Goal: Task Accomplishment & Management: Use online tool/utility

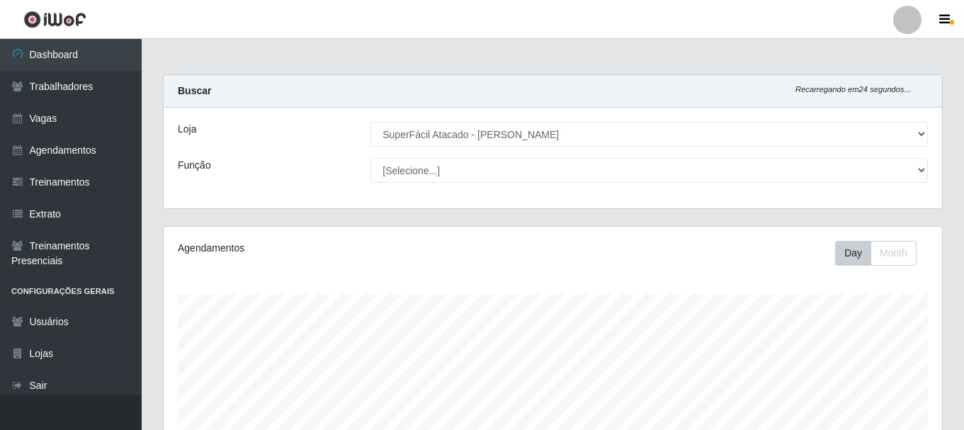
select select "399"
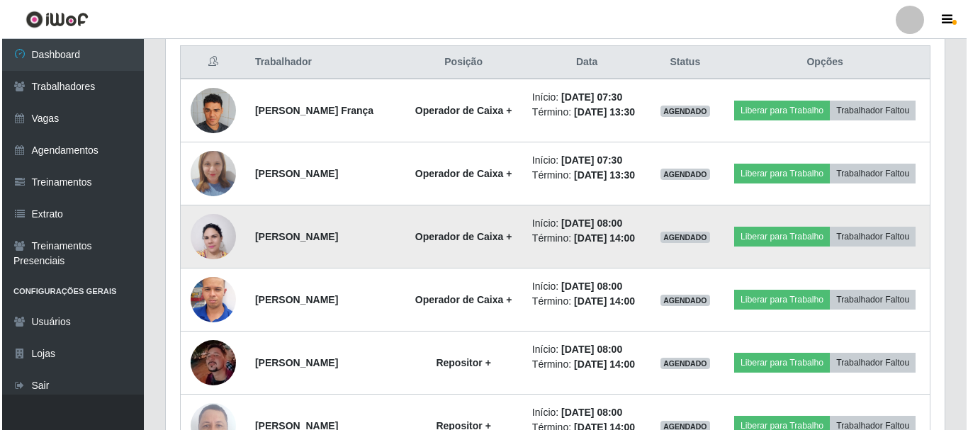
scroll to position [567, 0]
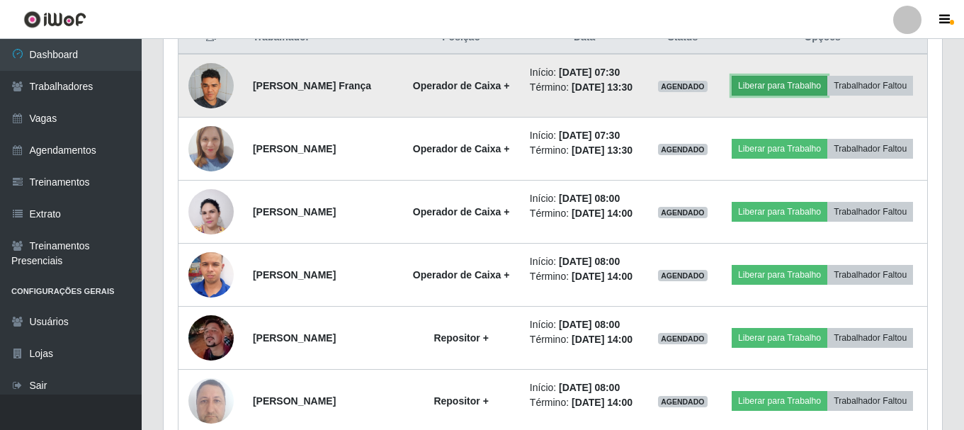
click at [819, 82] on button "Liberar para Trabalho" at bounding box center [780, 86] width 96 height 20
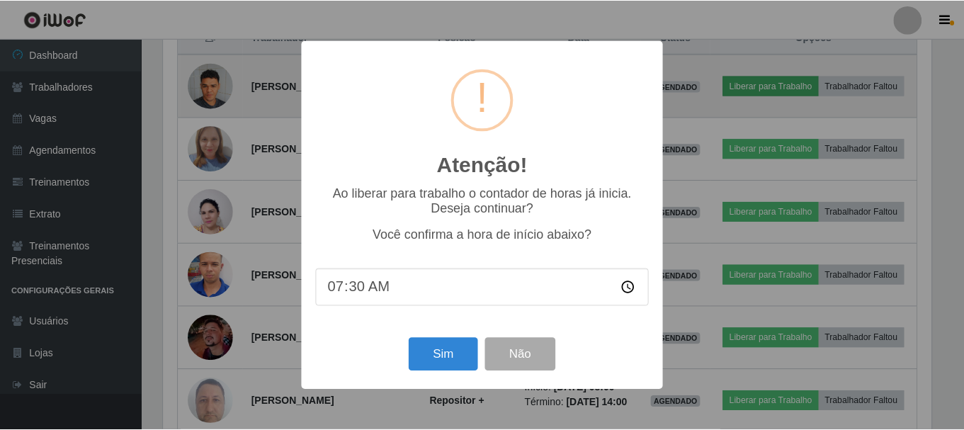
scroll to position [294, 772]
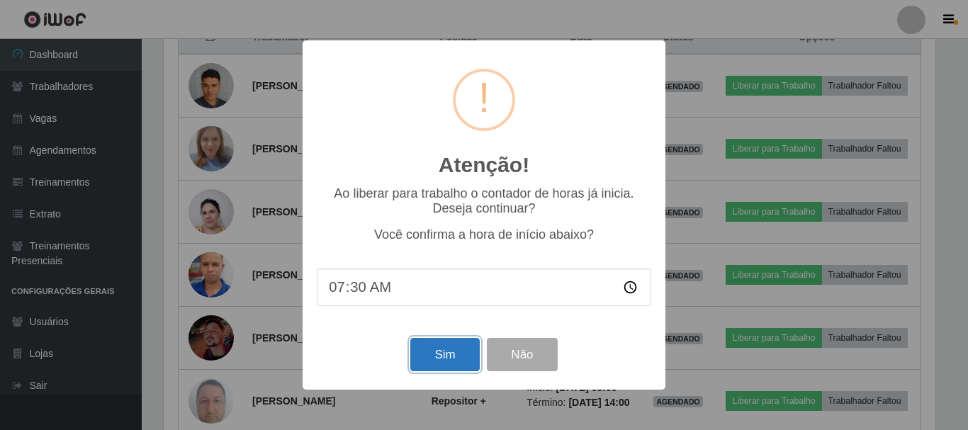
click at [449, 361] on button "Sim" at bounding box center [444, 354] width 69 height 33
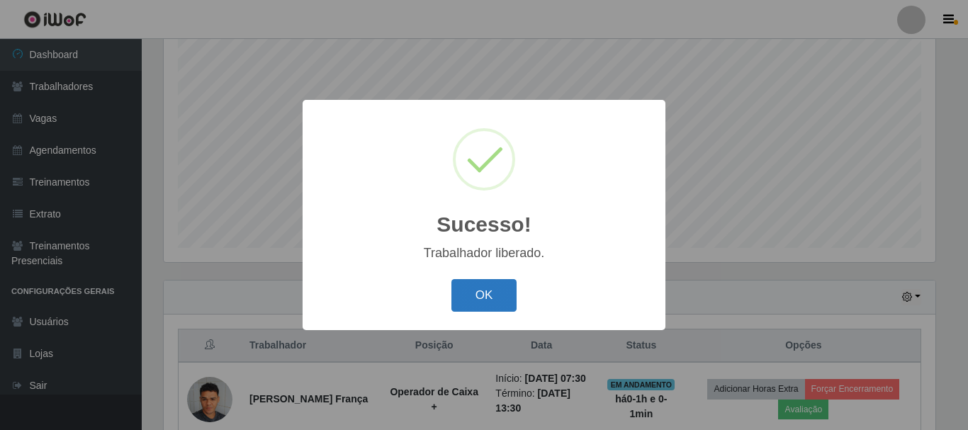
click at [463, 292] on button "OK" at bounding box center [484, 295] width 66 height 33
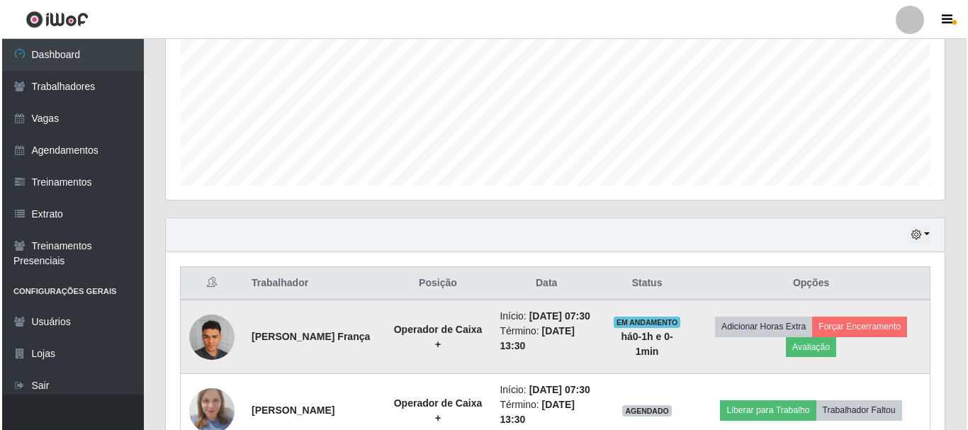
scroll to position [400, 0]
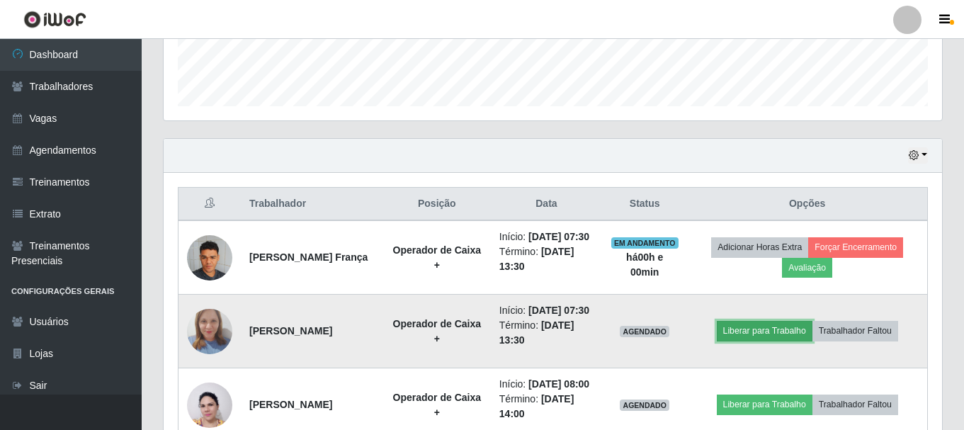
click at [758, 341] on button "Liberar para Trabalho" at bounding box center [765, 331] width 96 height 20
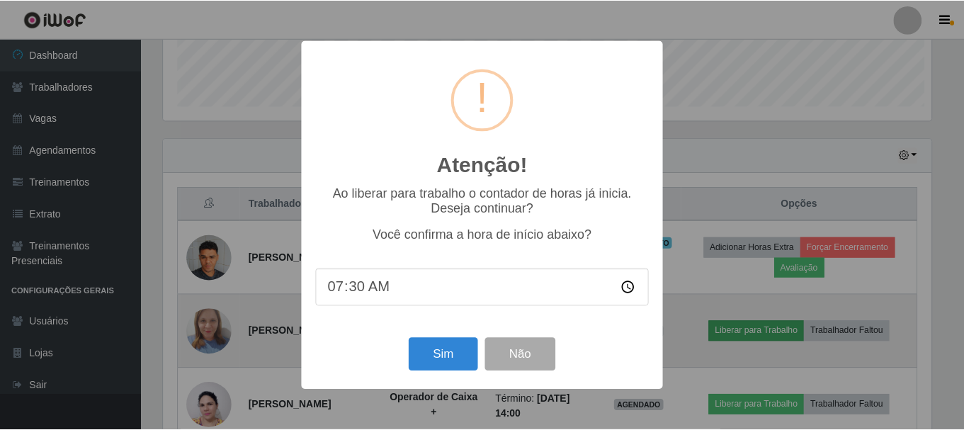
scroll to position [294, 772]
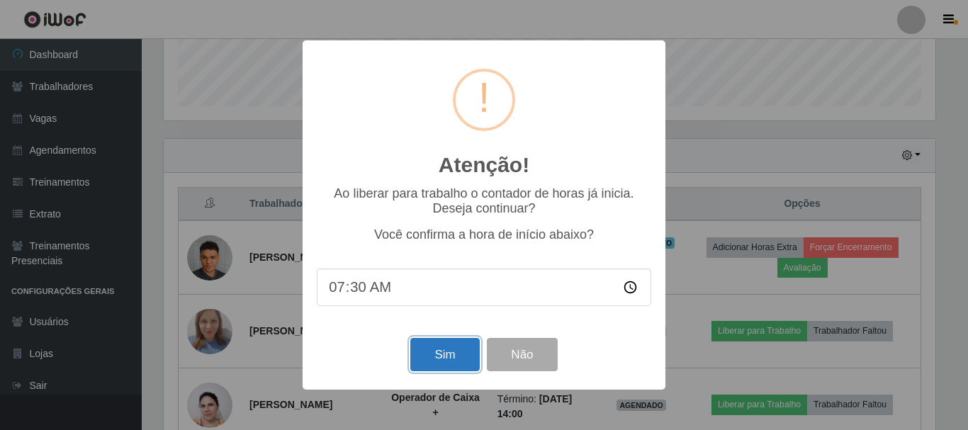
click at [452, 362] on button "Sim" at bounding box center [444, 354] width 69 height 33
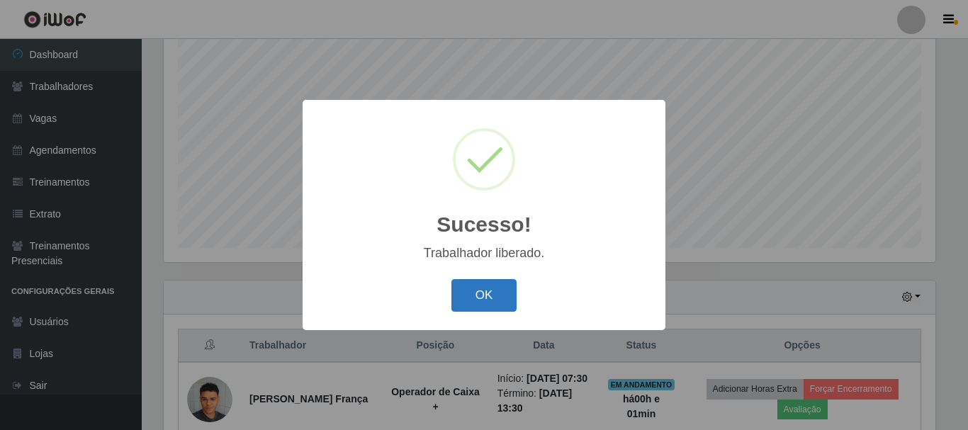
click at [488, 300] on button "OK" at bounding box center [484, 295] width 66 height 33
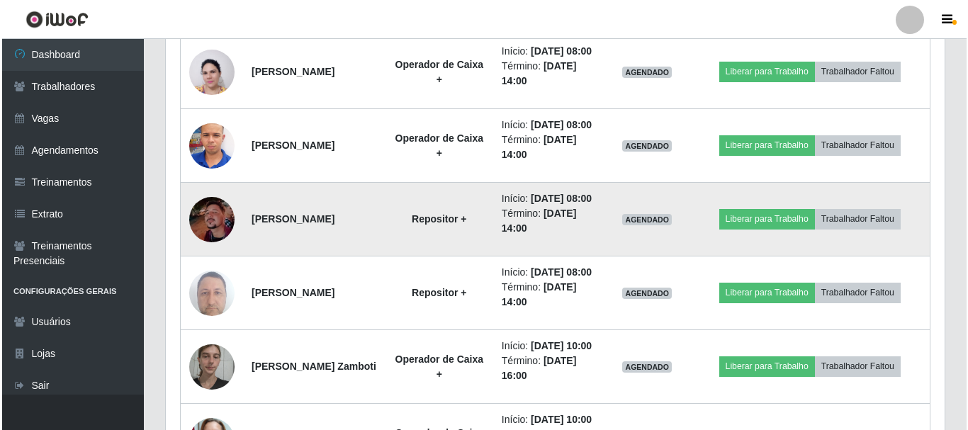
scroll to position [709, 0]
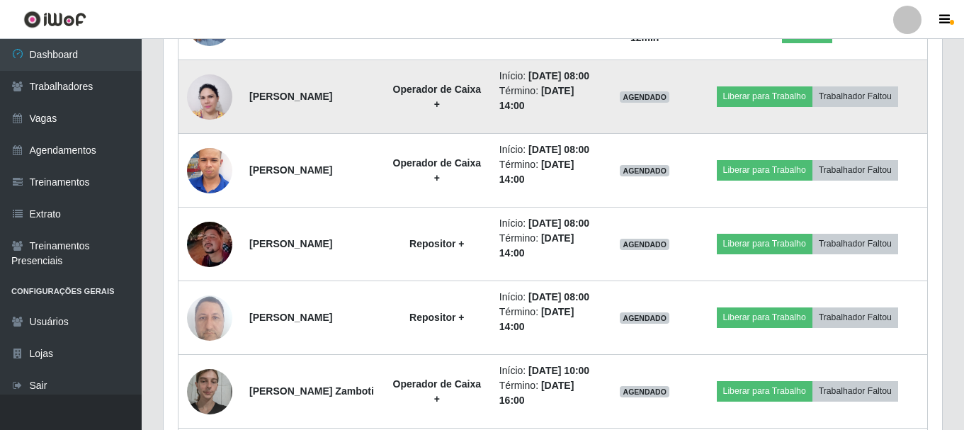
click at [213, 128] on img at bounding box center [209, 97] width 45 height 61
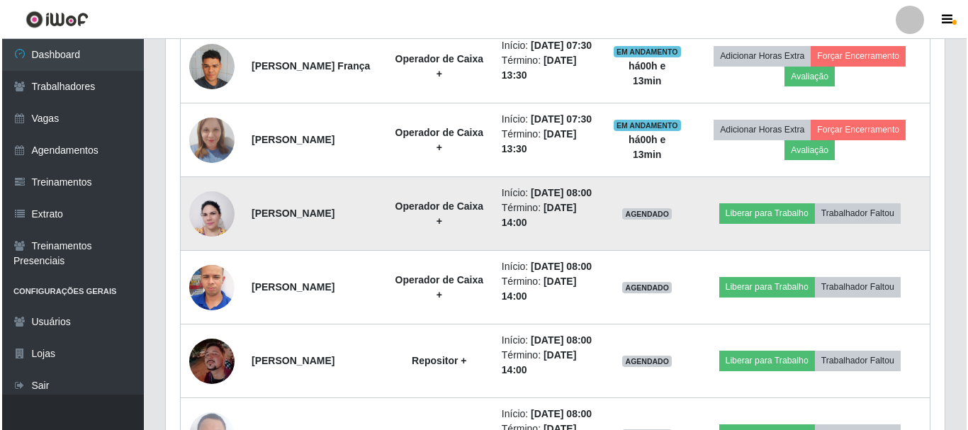
scroll to position [567, 0]
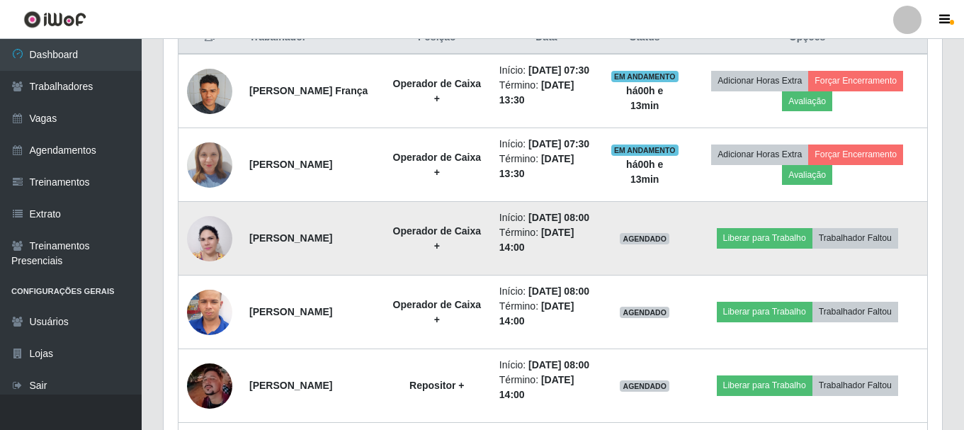
click at [213, 269] on img at bounding box center [209, 238] width 45 height 61
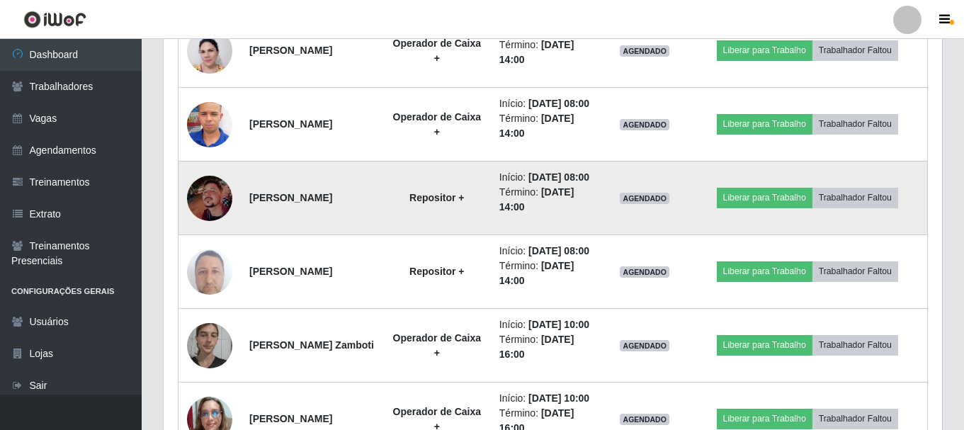
scroll to position [780, 0]
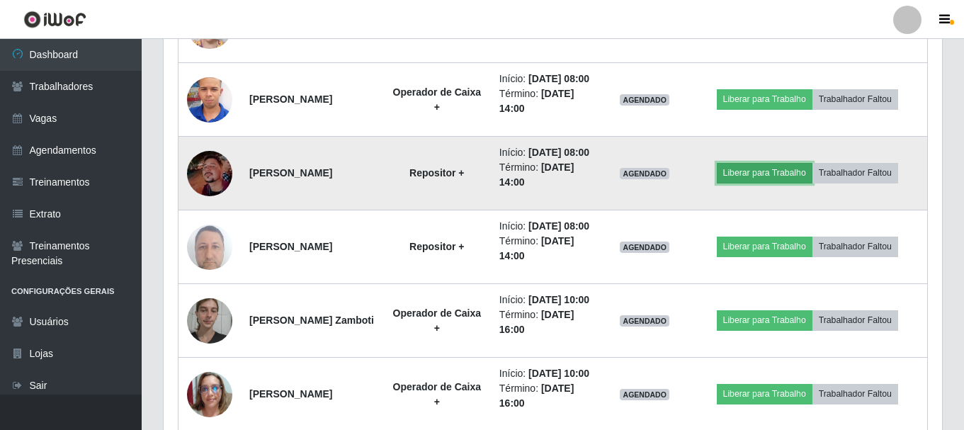
click at [758, 183] on button "Liberar para Trabalho" at bounding box center [765, 173] width 96 height 20
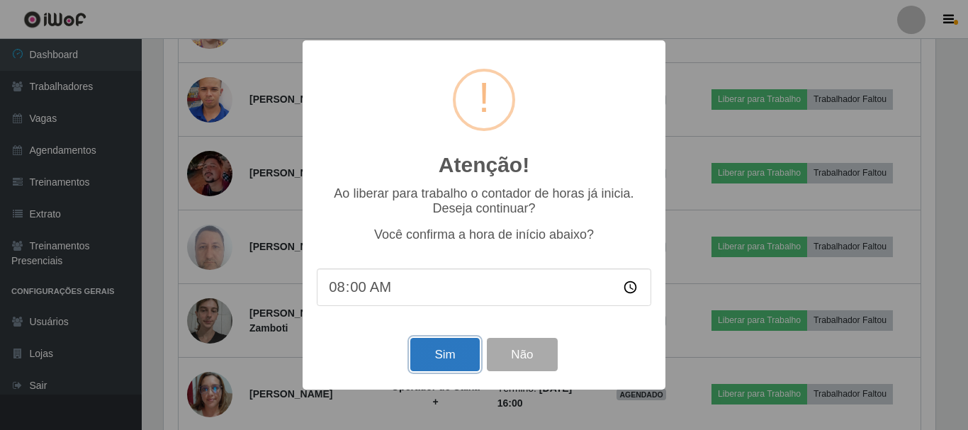
click at [439, 362] on button "Sim" at bounding box center [444, 354] width 69 height 33
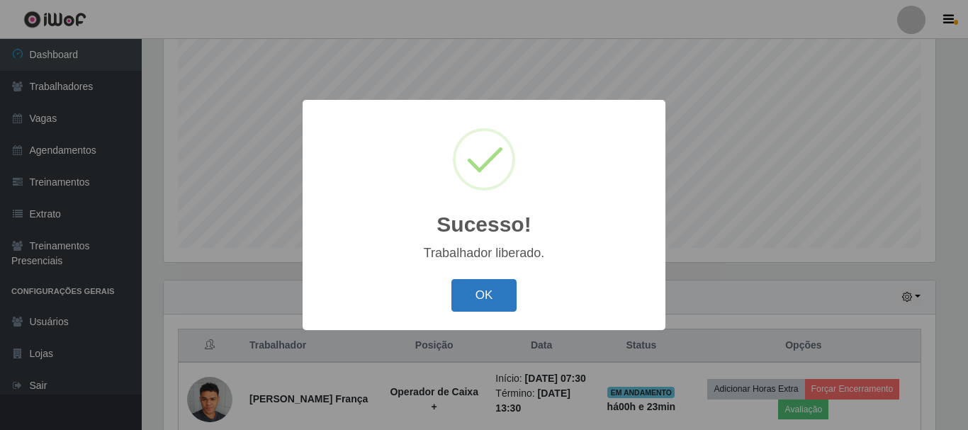
click at [488, 296] on button "OK" at bounding box center [484, 295] width 66 height 33
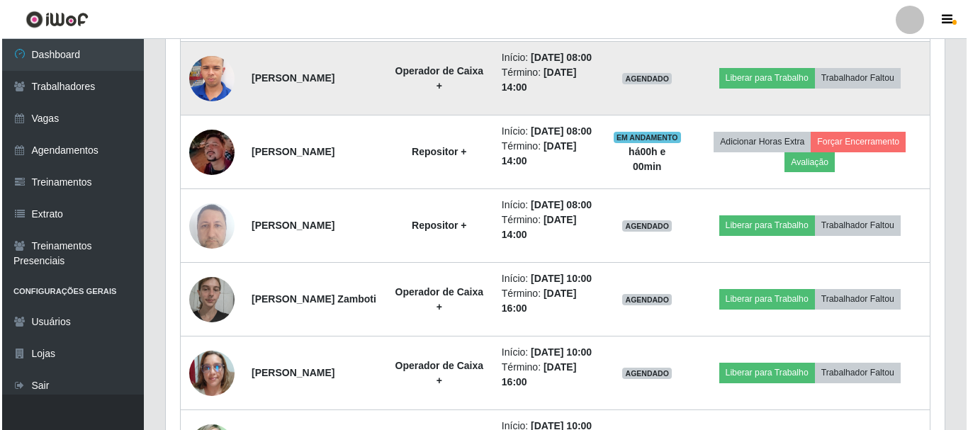
scroll to position [826, 0]
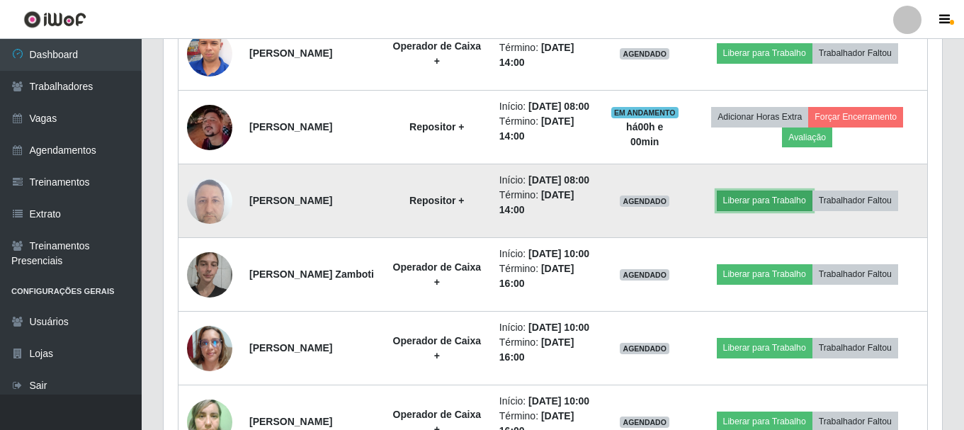
click at [763, 210] on button "Liberar para Trabalho" at bounding box center [765, 201] width 96 height 20
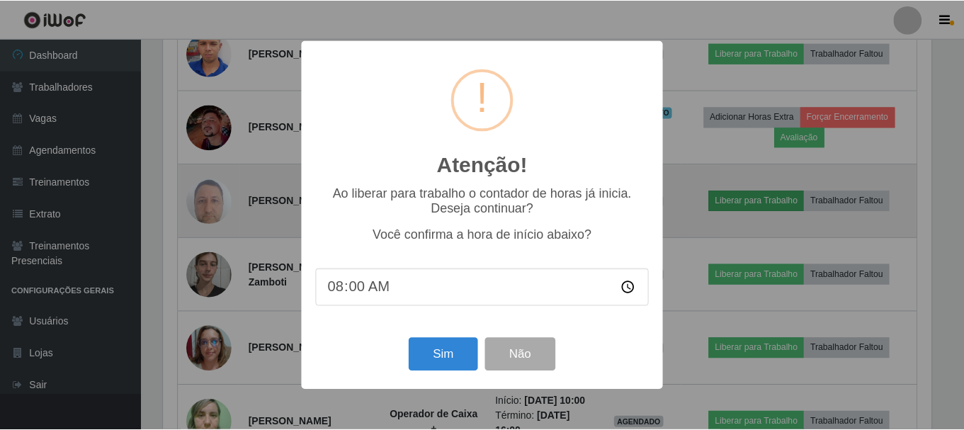
scroll to position [294, 772]
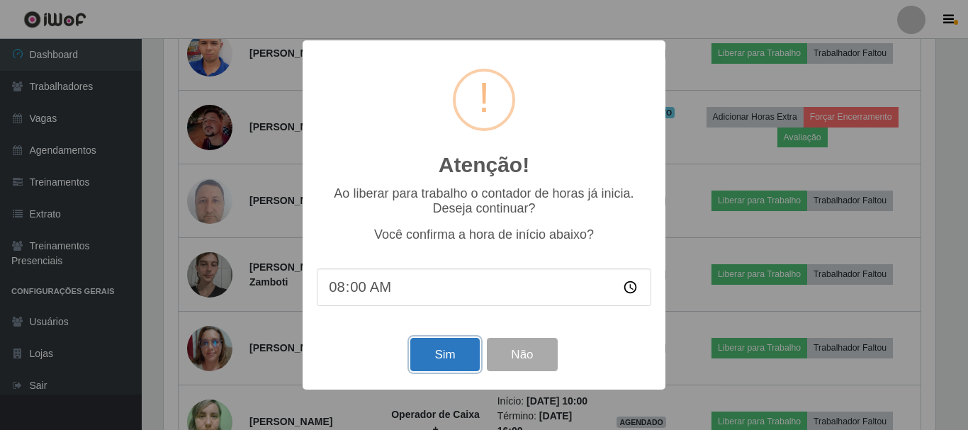
click at [429, 361] on button "Sim" at bounding box center [444, 354] width 69 height 33
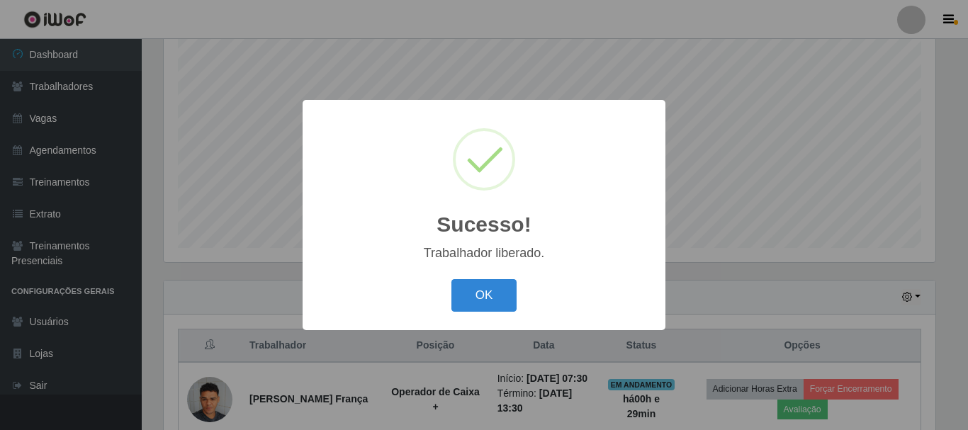
click at [498, 277] on div "OK Cancel" at bounding box center [484, 295] width 334 height 40
click at [494, 289] on button "OK" at bounding box center [484, 295] width 66 height 33
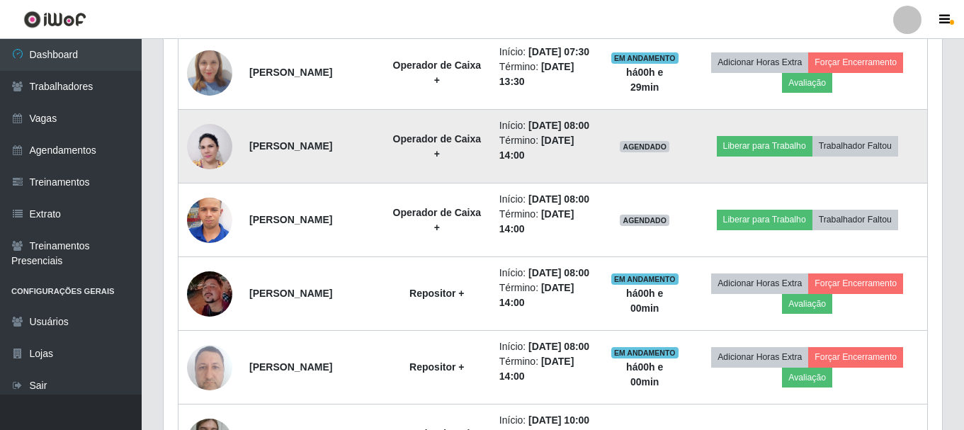
scroll to position [684, 0]
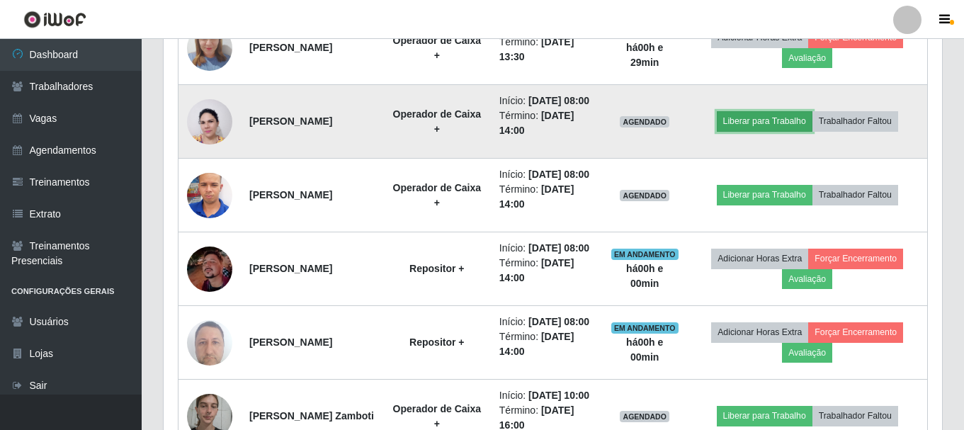
click at [754, 131] on button "Liberar para Trabalho" at bounding box center [765, 121] width 96 height 20
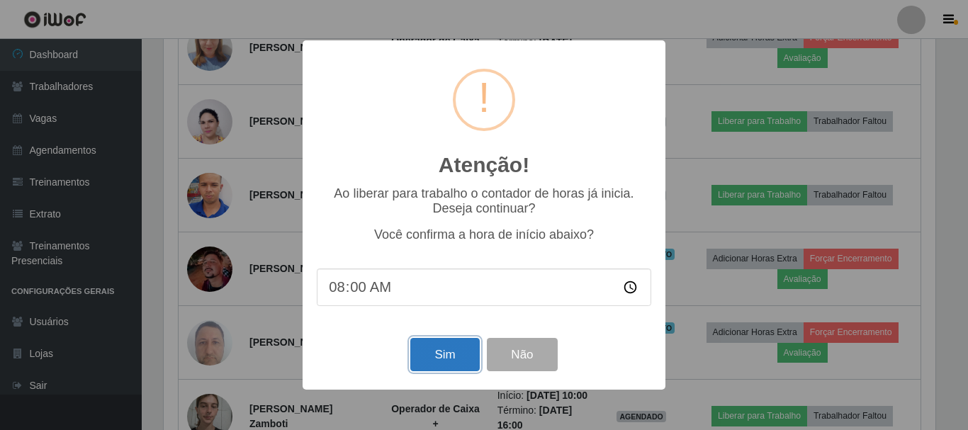
click at [430, 360] on button "Sim" at bounding box center [444, 354] width 69 height 33
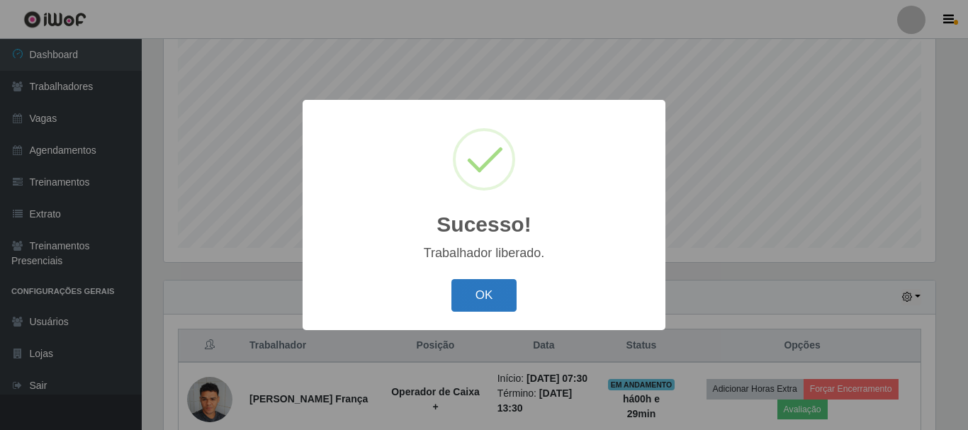
click at [476, 298] on button "OK" at bounding box center [484, 295] width 66 height 33
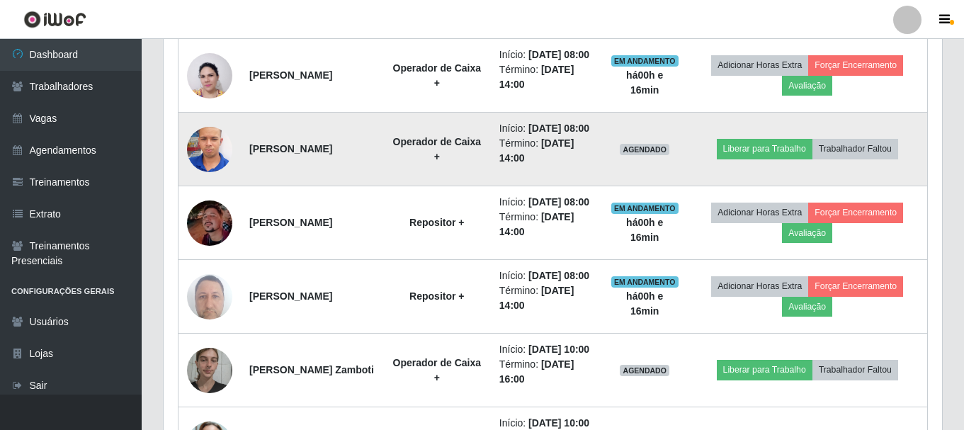
scroll to position [755, 0]
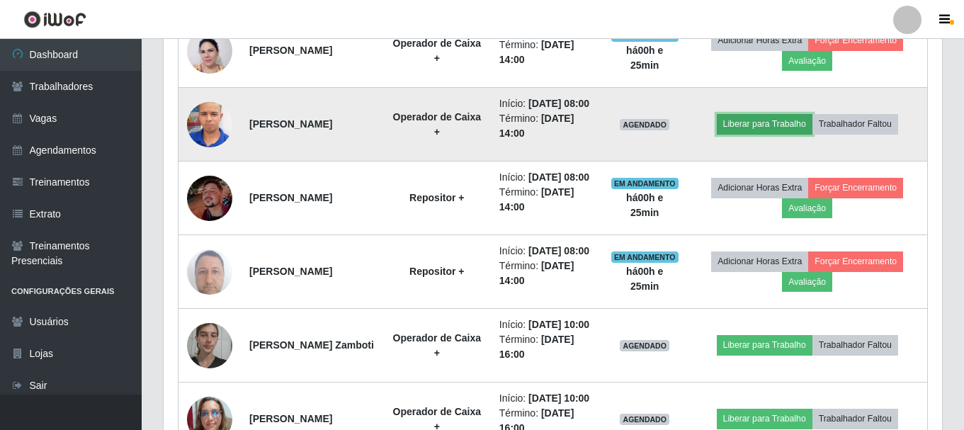
click at [778, 134] on button "Liberar para Trabalho" at bounding box center [765, 124] width 96 height 20
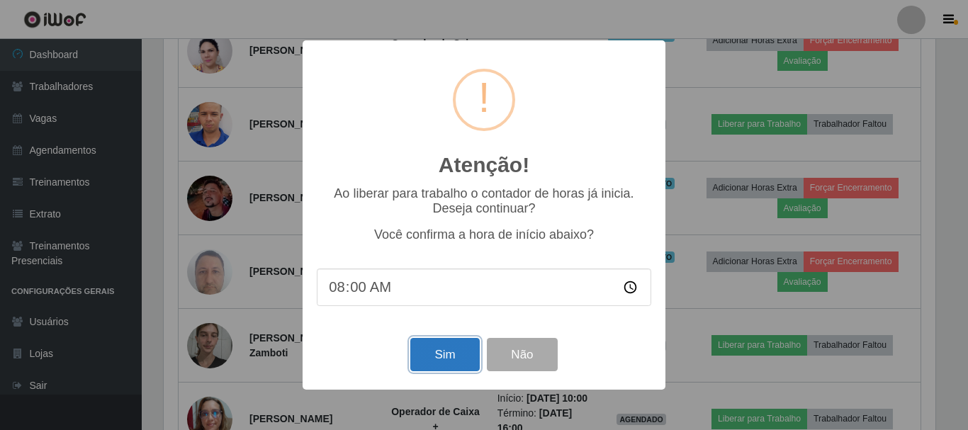
click at [463, 361] on button "Sim" at bounding box center [444, 354] width 69 height 33
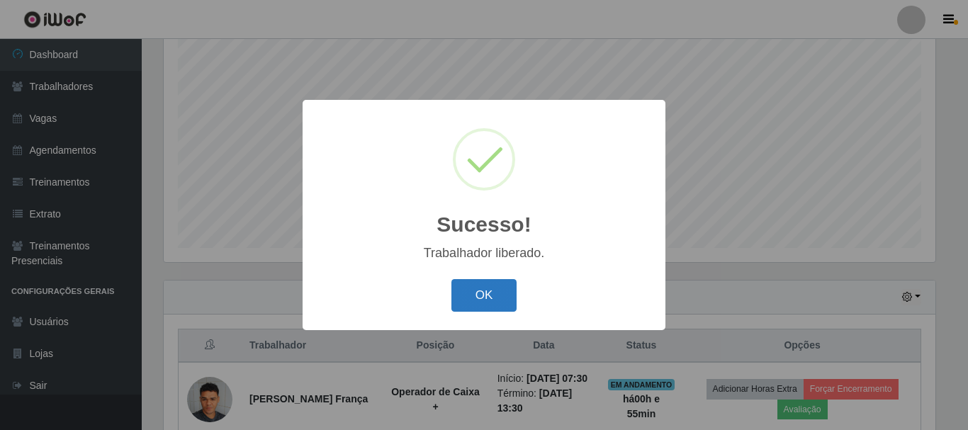
click at [494, 293] on button "OK" at bounding box center [484, 295] width 66 height 33
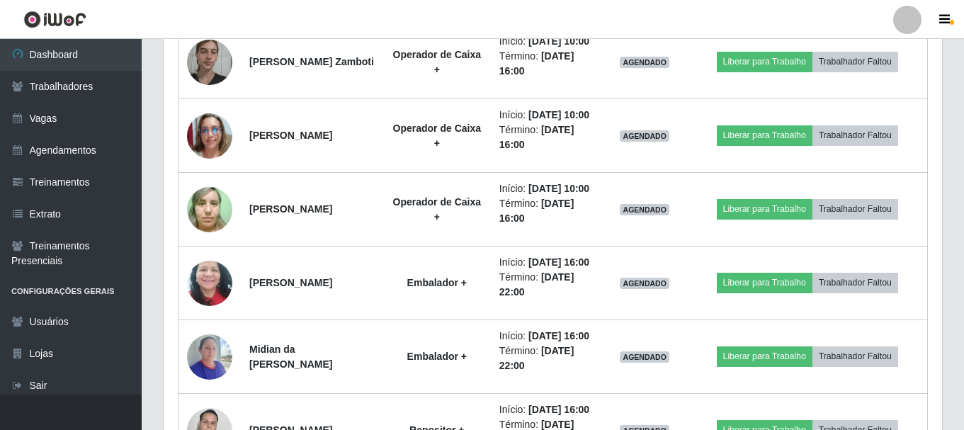
scroll to position [1109, 0]
